Goal: Task Accomplishment & Management: Use online tool/utility

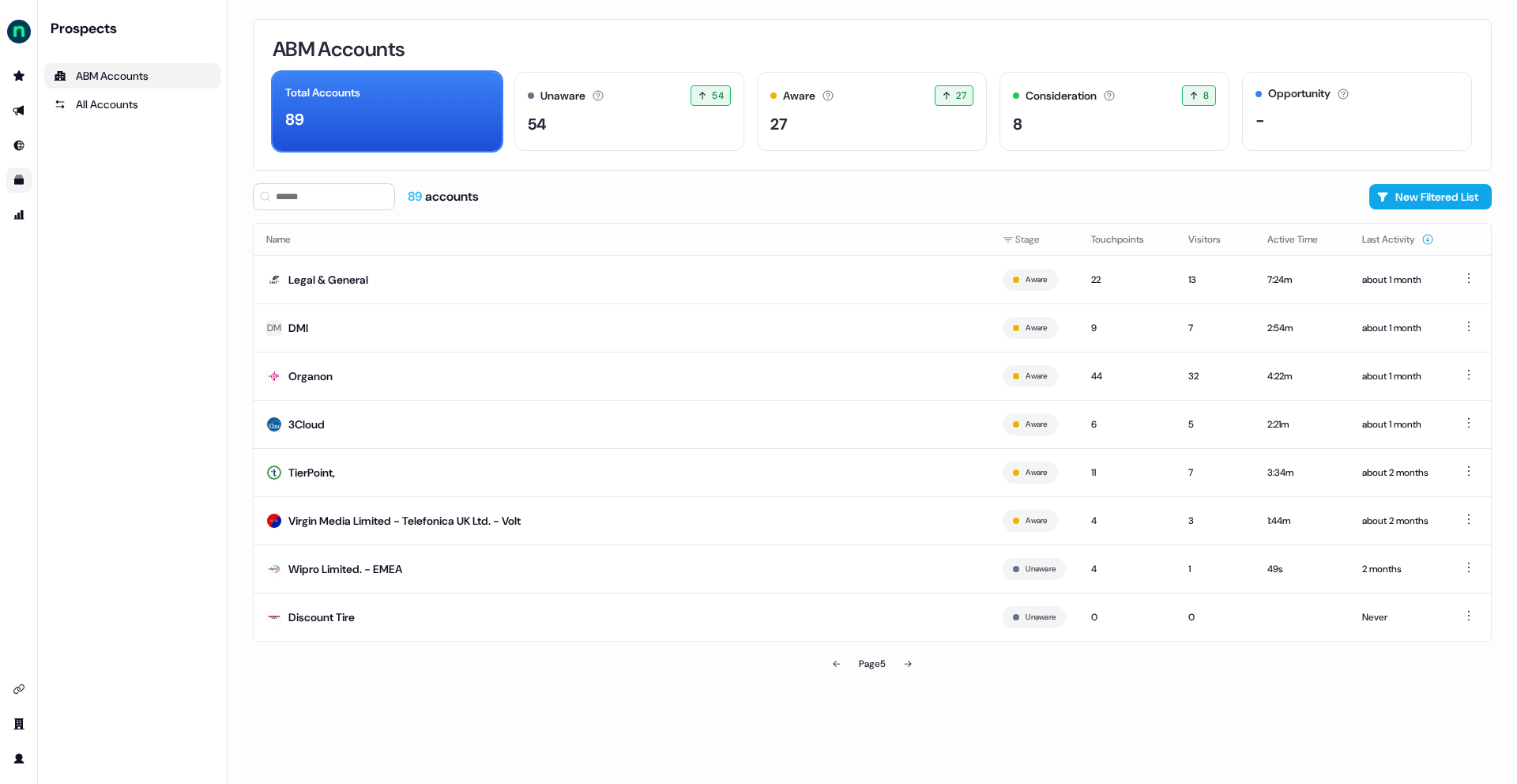
click at [27, 185] on link "Go to templates" at bounding box center [19, 180] width 26 height 26
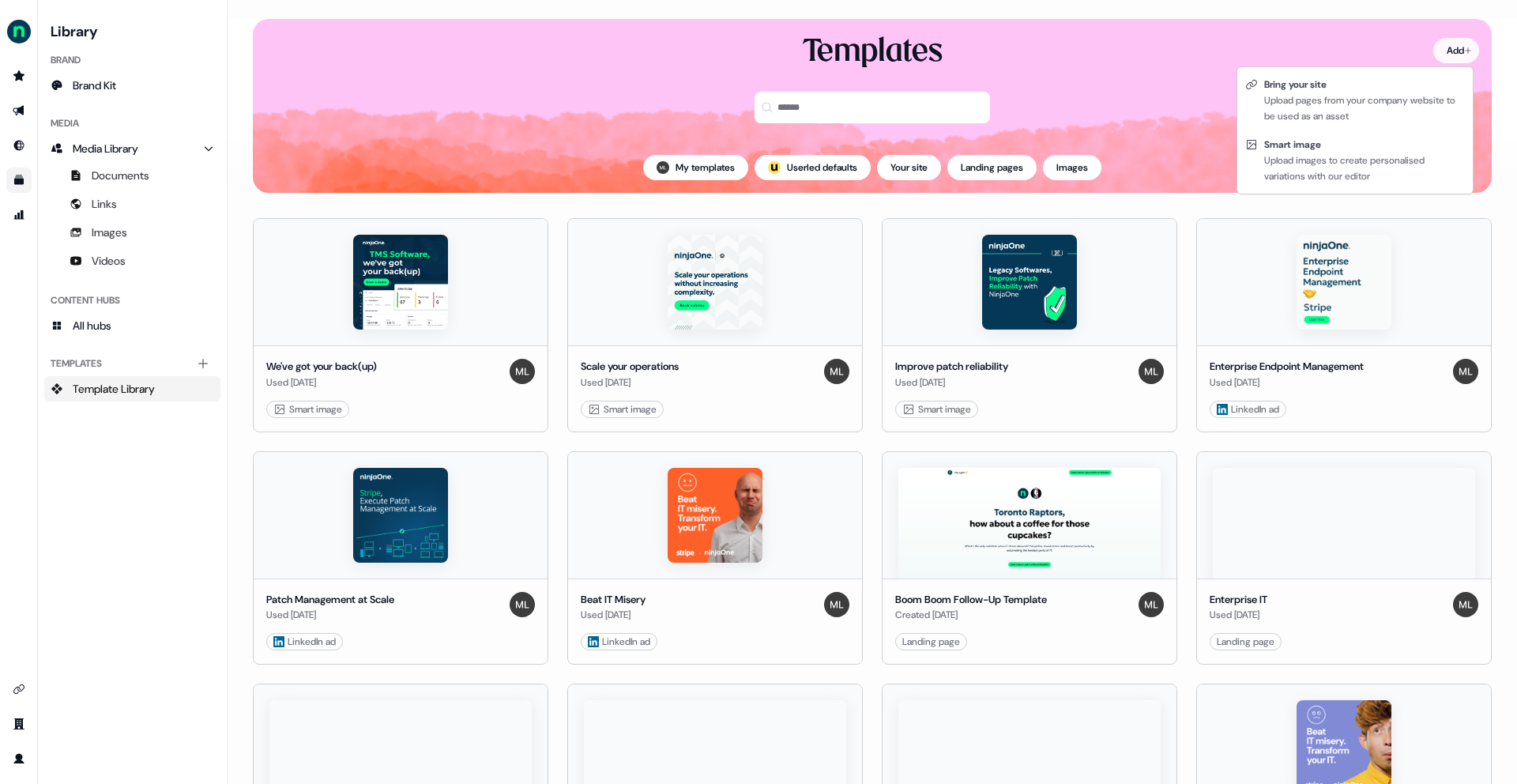
click at [1434, 55] on html "For the best experience switch devices to a bigger screen. Go to [DOMAIN_NAME] …" at bounding box center [758, 392] width 1517 height 784
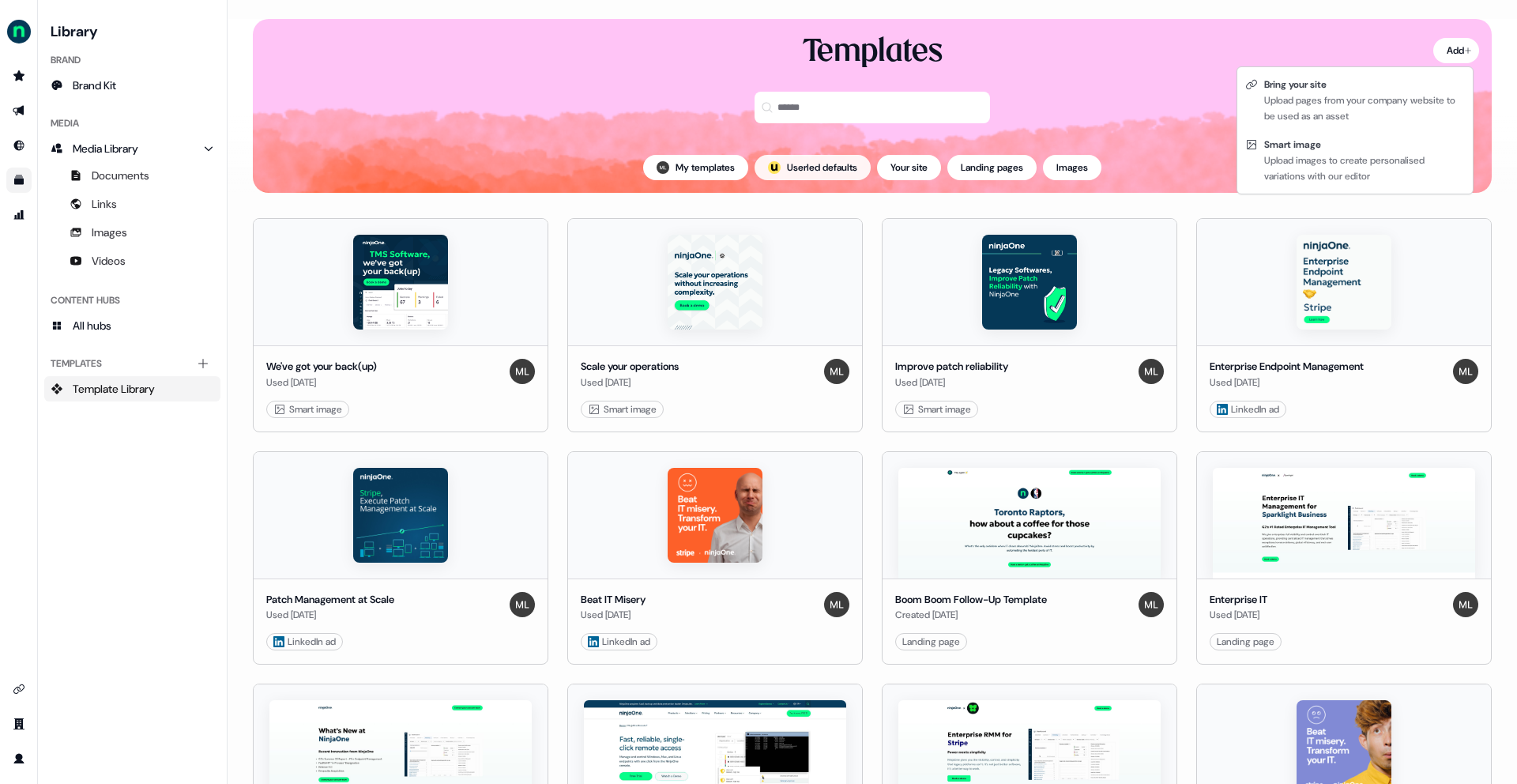
drag, startPoint x: 756, startPoint y: 155, endPoint x: 791, endPoint y: 169, distance: 37.7
click at [756, 155] on html "For the best experience switch devices to a bigger screen. Go to [DOMAIN_NAME] …" at bounding box center [758, 392] width 1517 height 784
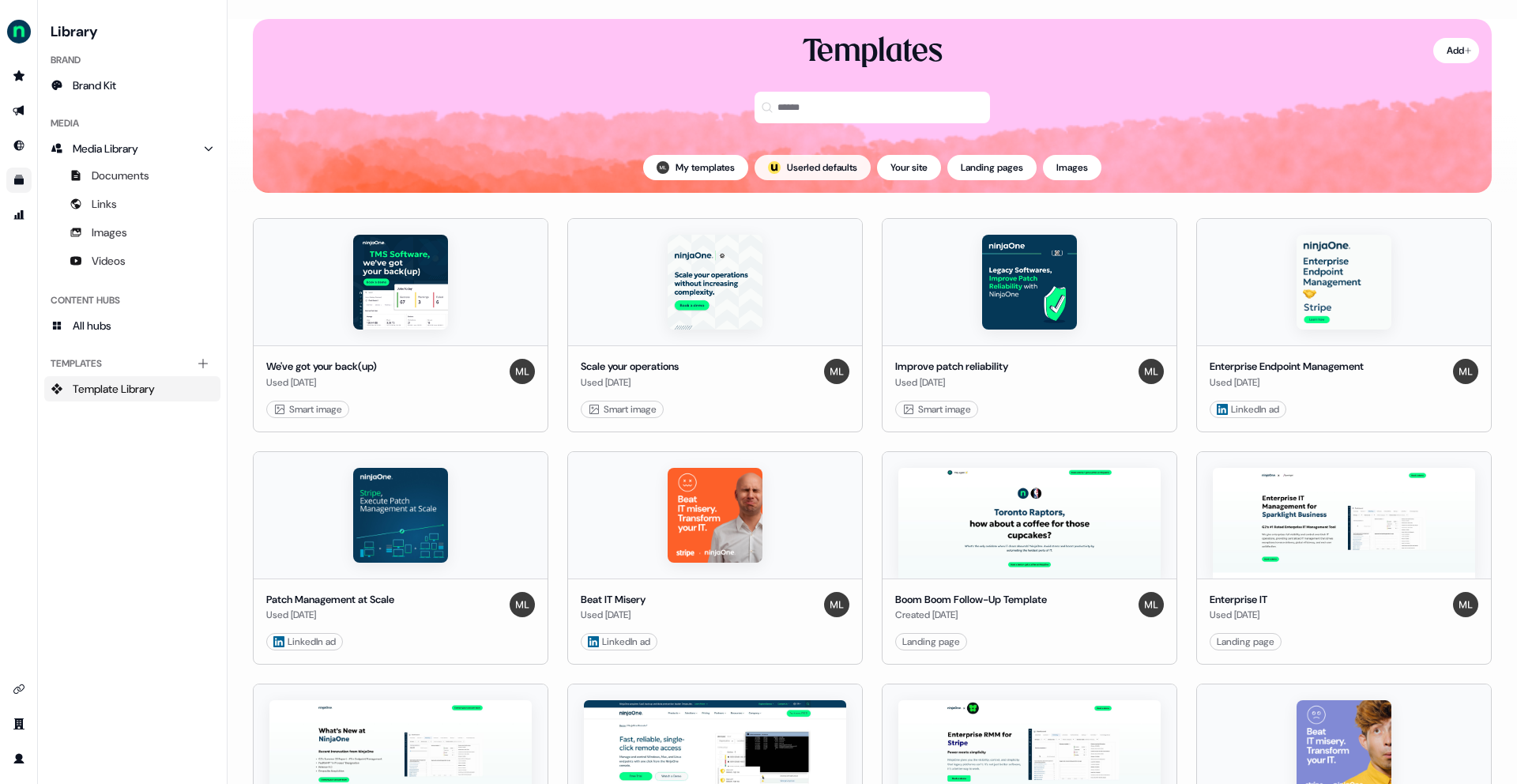
click at [796, 172] on button "; Userled defaults" at bounding box center [812, 167] width 116 height 26
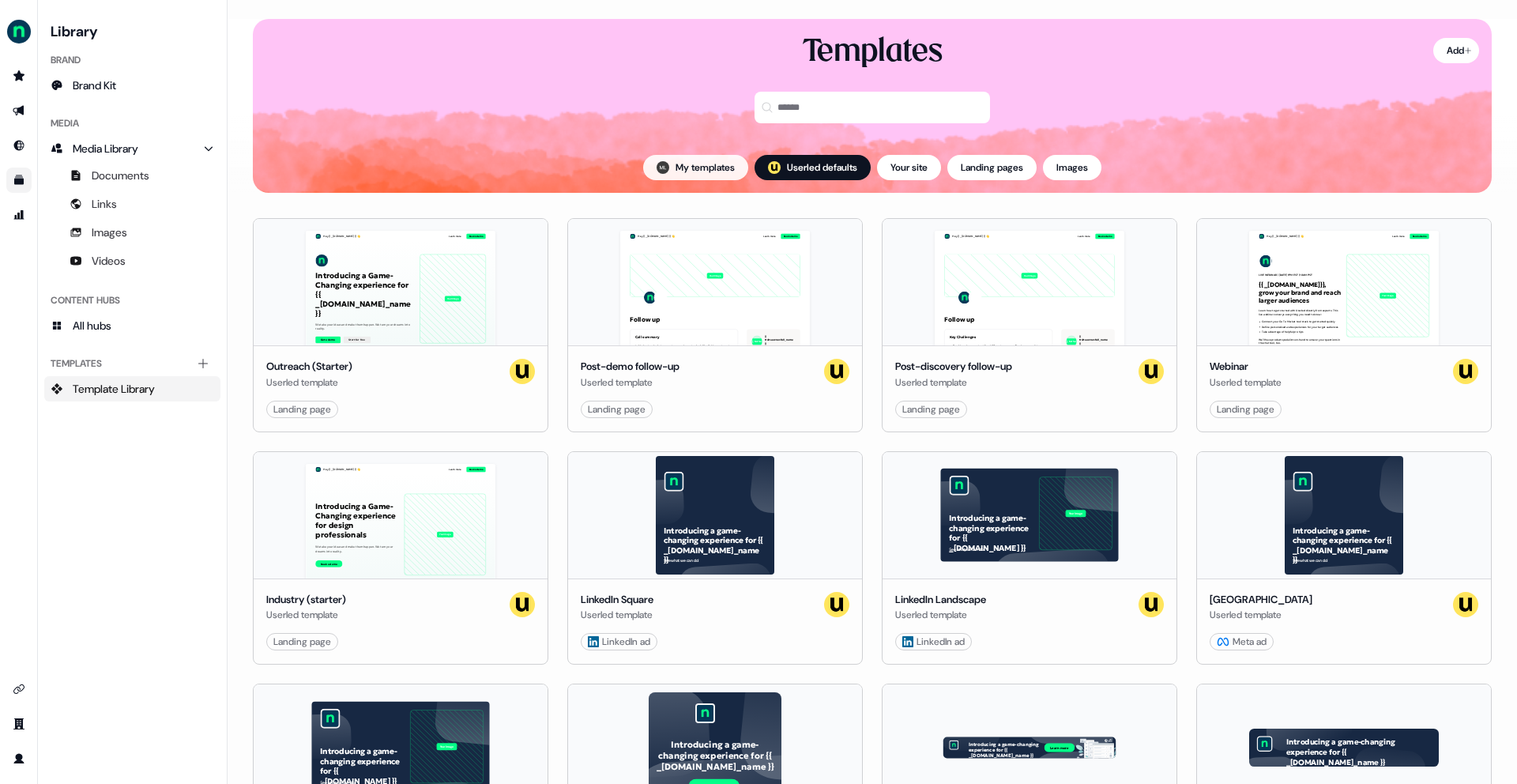
click at [716, 163] on button "My templates" at bounding box center [695, 167] width 105 height 26
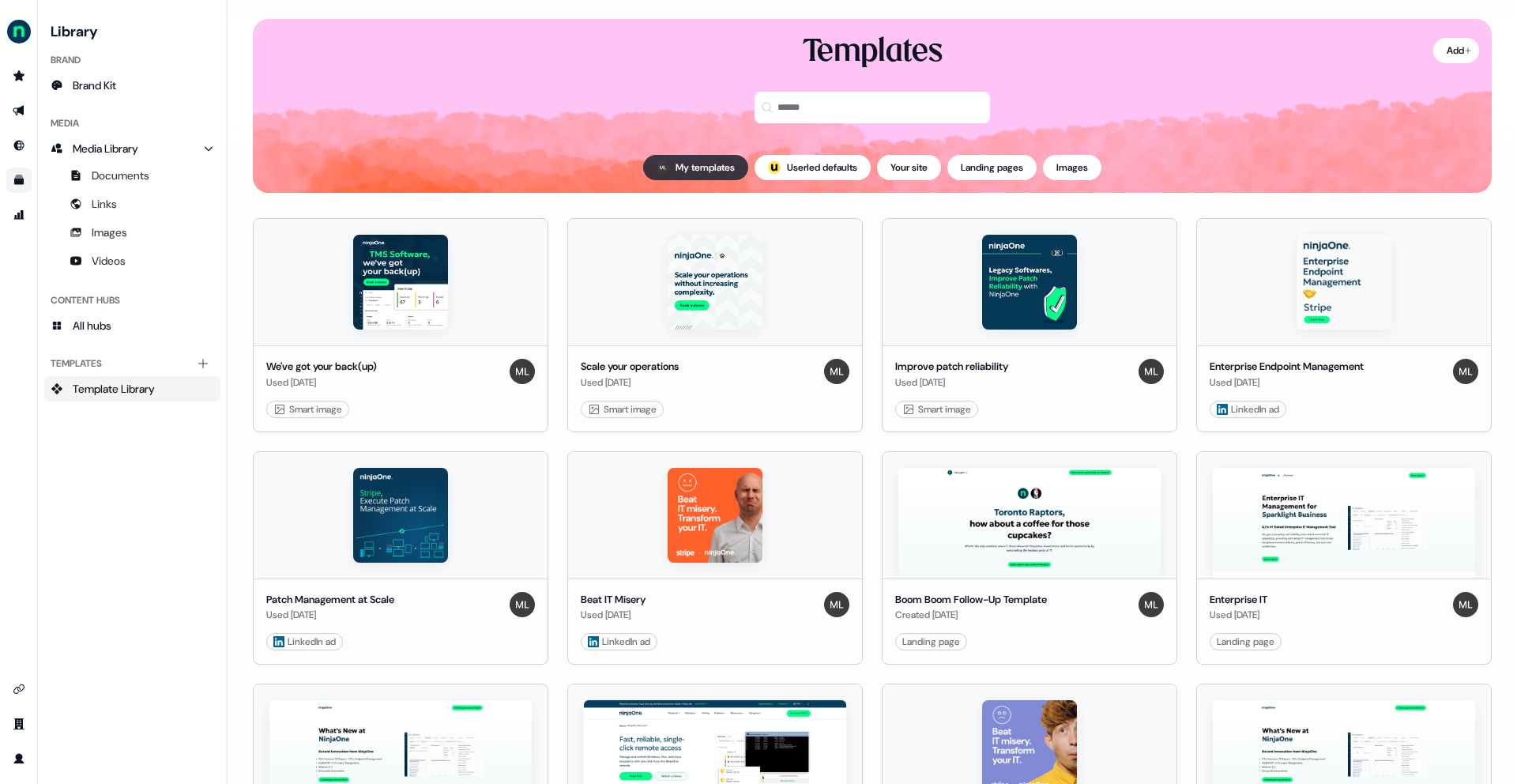
click at [697, 168] on button "My templates" at bounding box center [695, 167] width 105 height 26
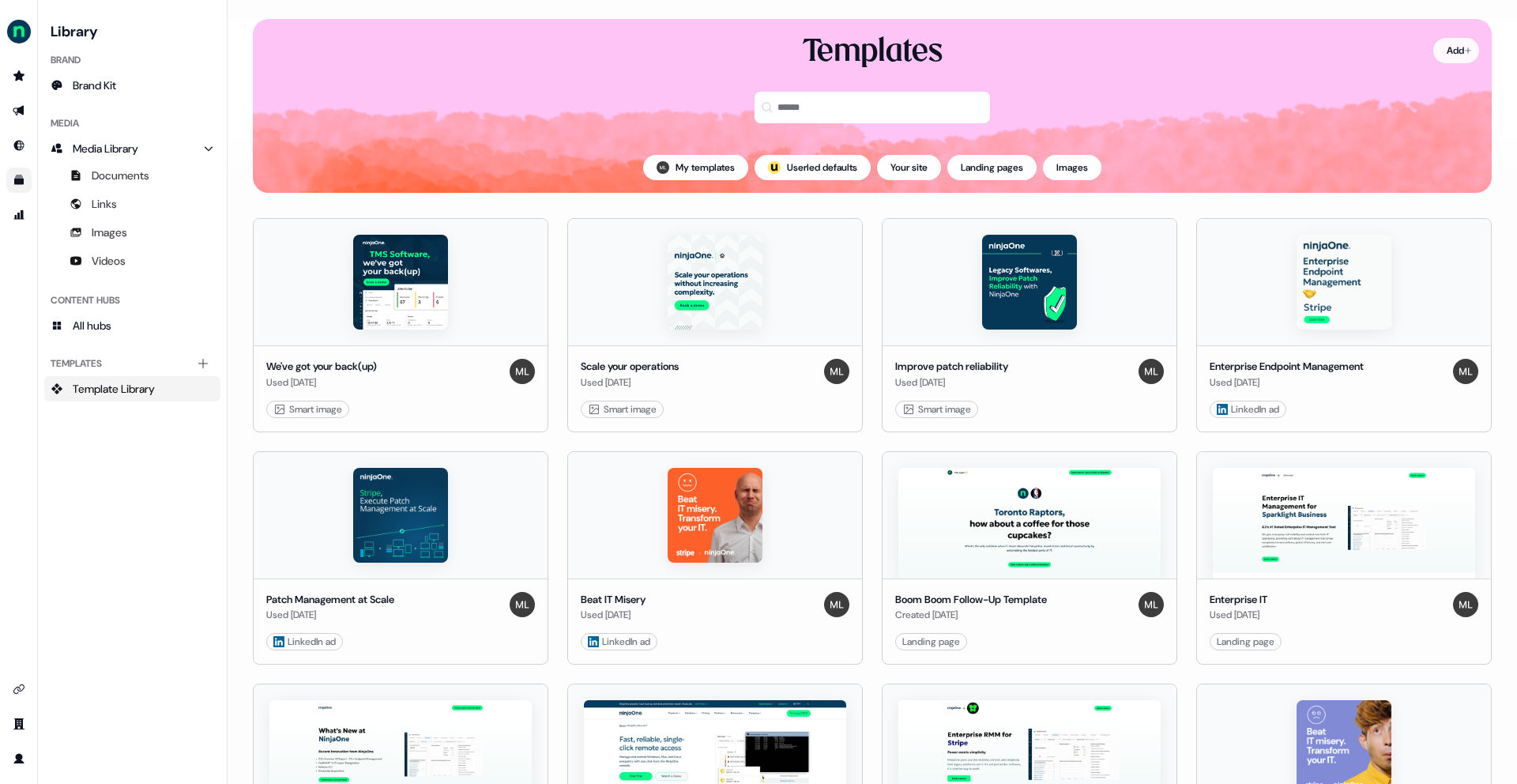
click at [1453, 48] on html "For the best experience switch devices to a bigger screen. Go to [DOMAIN_NAME] …" at bounding box center [758, 392] width 1517 height 784
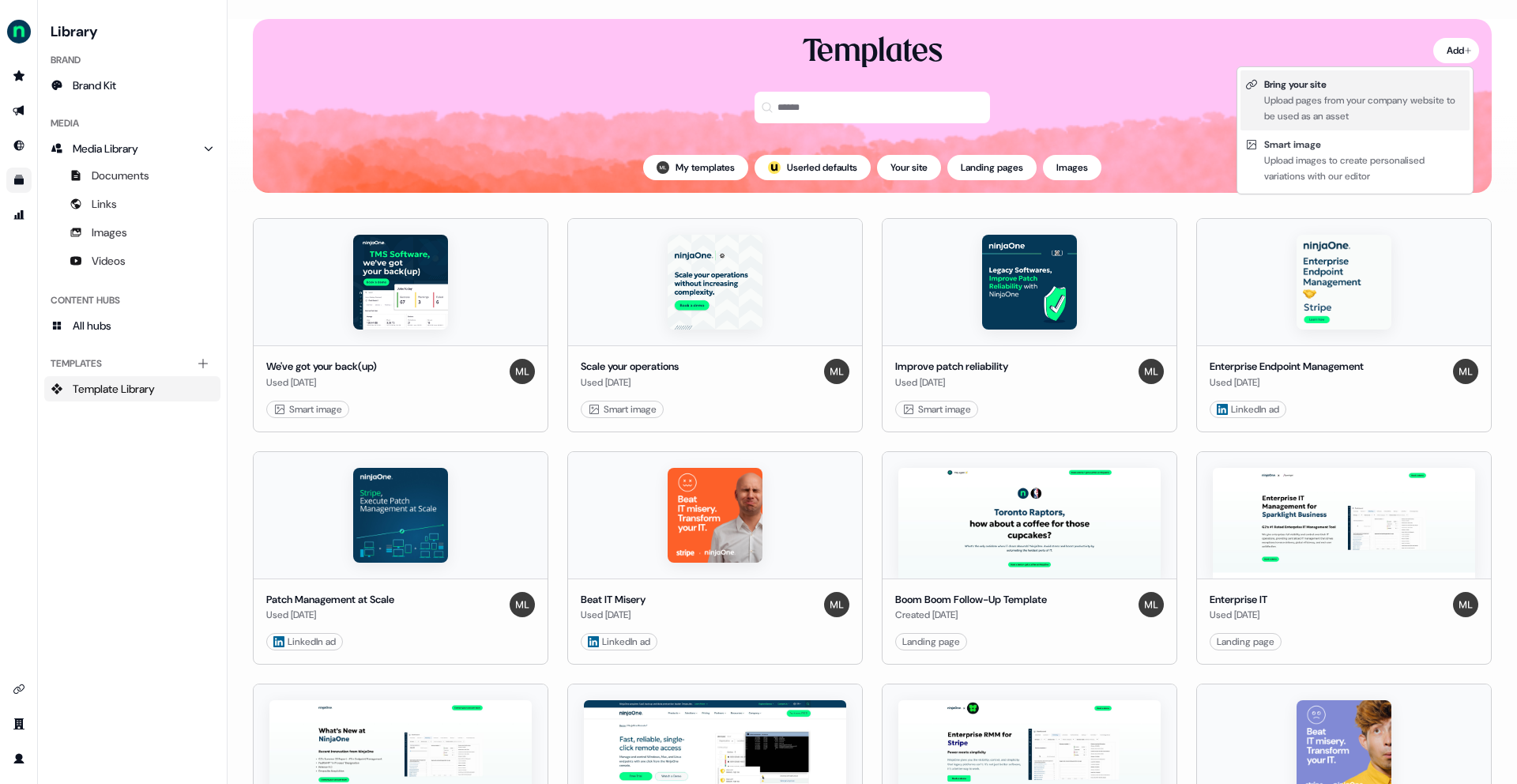
click at [1327, 122] on div "Upload pages from your company website to be used as an asset" at bounding box center [1364, 108] width 201 height 32
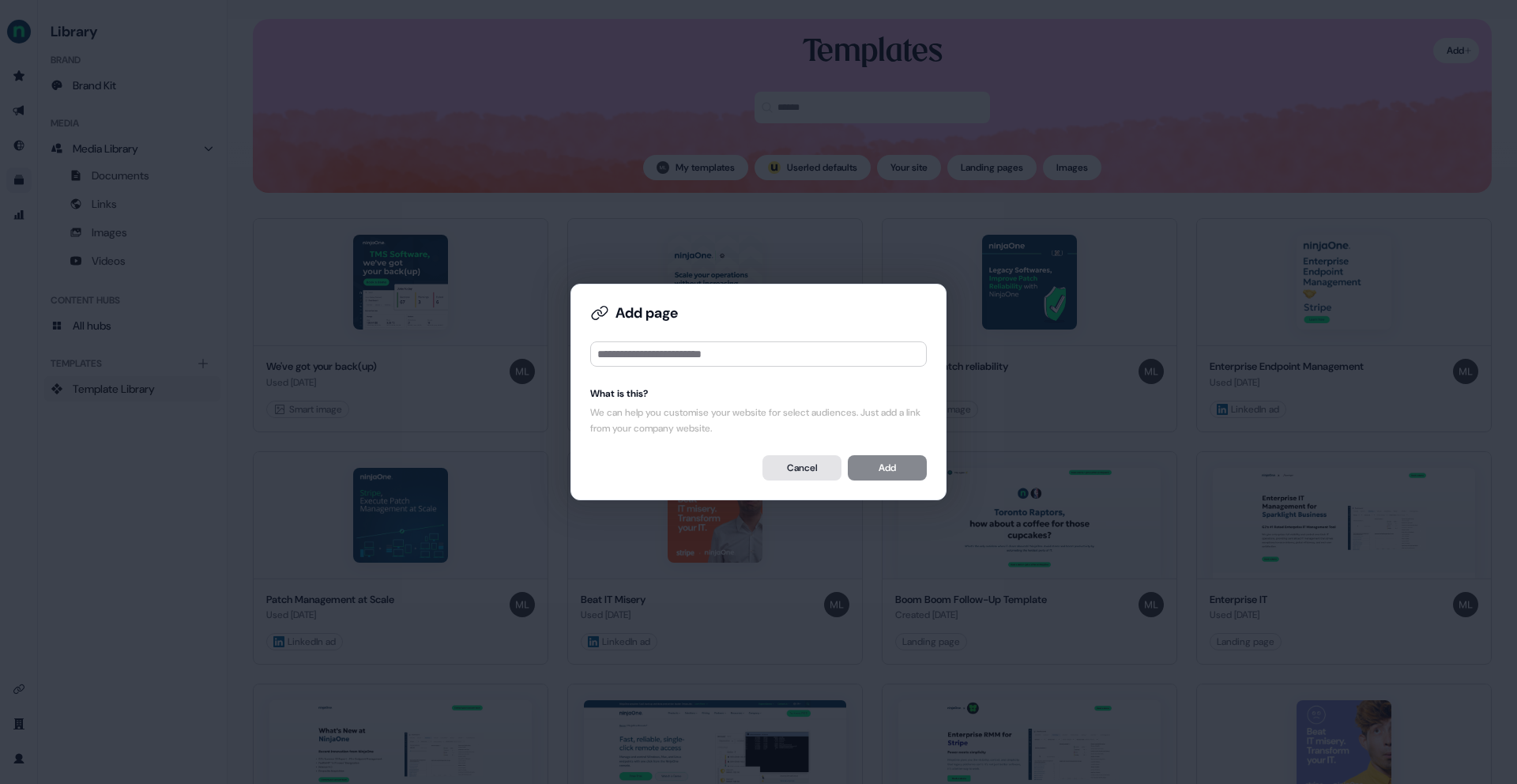
click at [801, 460] on button "Cancel" at bounding box center [801, 468] width 79 height 26
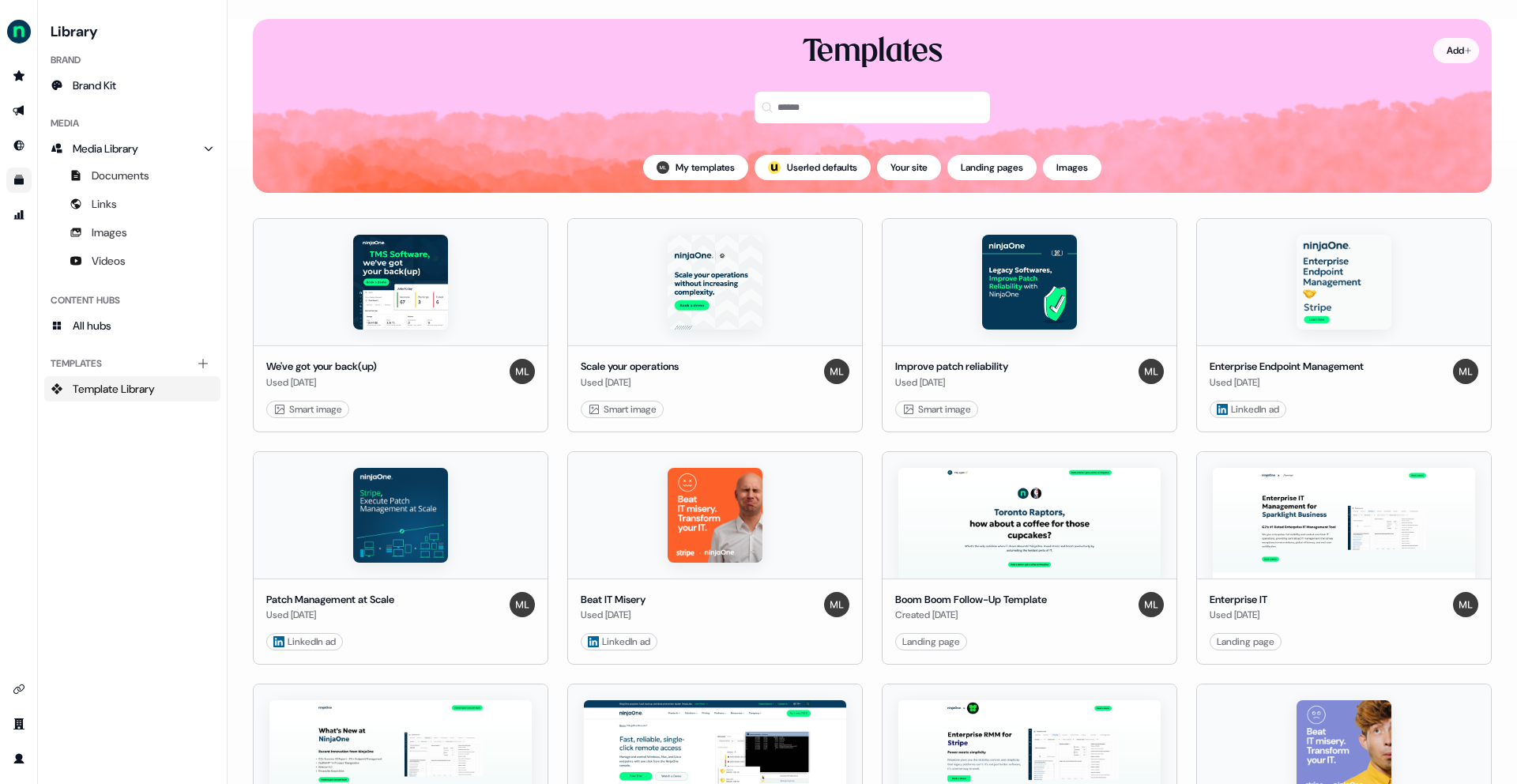
click at [1452, 45] on html "For the best experience switch devices to a bigger screen. Go to [DOMAIN_NAME] …" at bounding box center [758, 392] width 1517 height 784
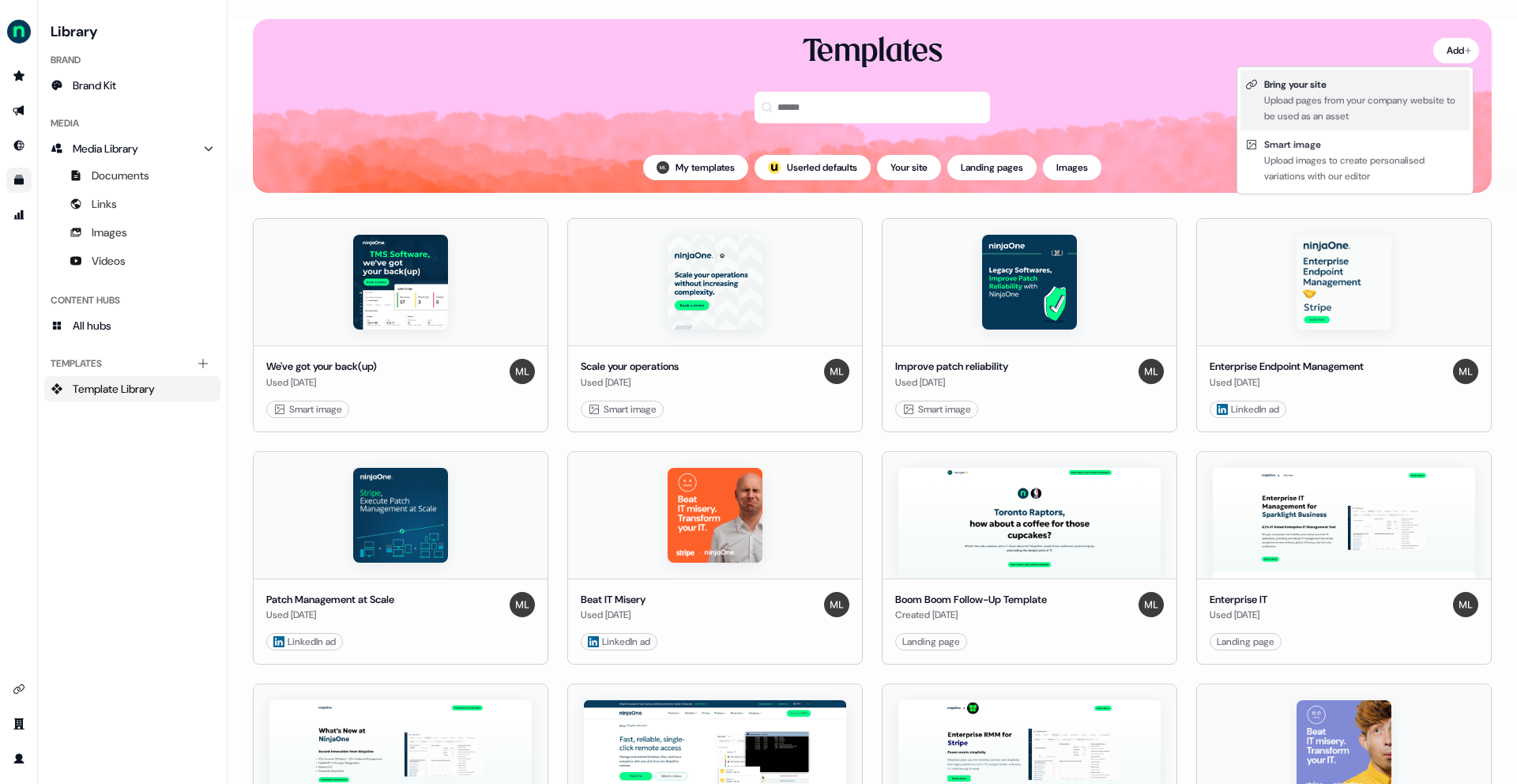
click at [1365, 111] on div "Upload pages from your company website to be used as an asset" at bounding box center [1364, 108] width 201 height 32
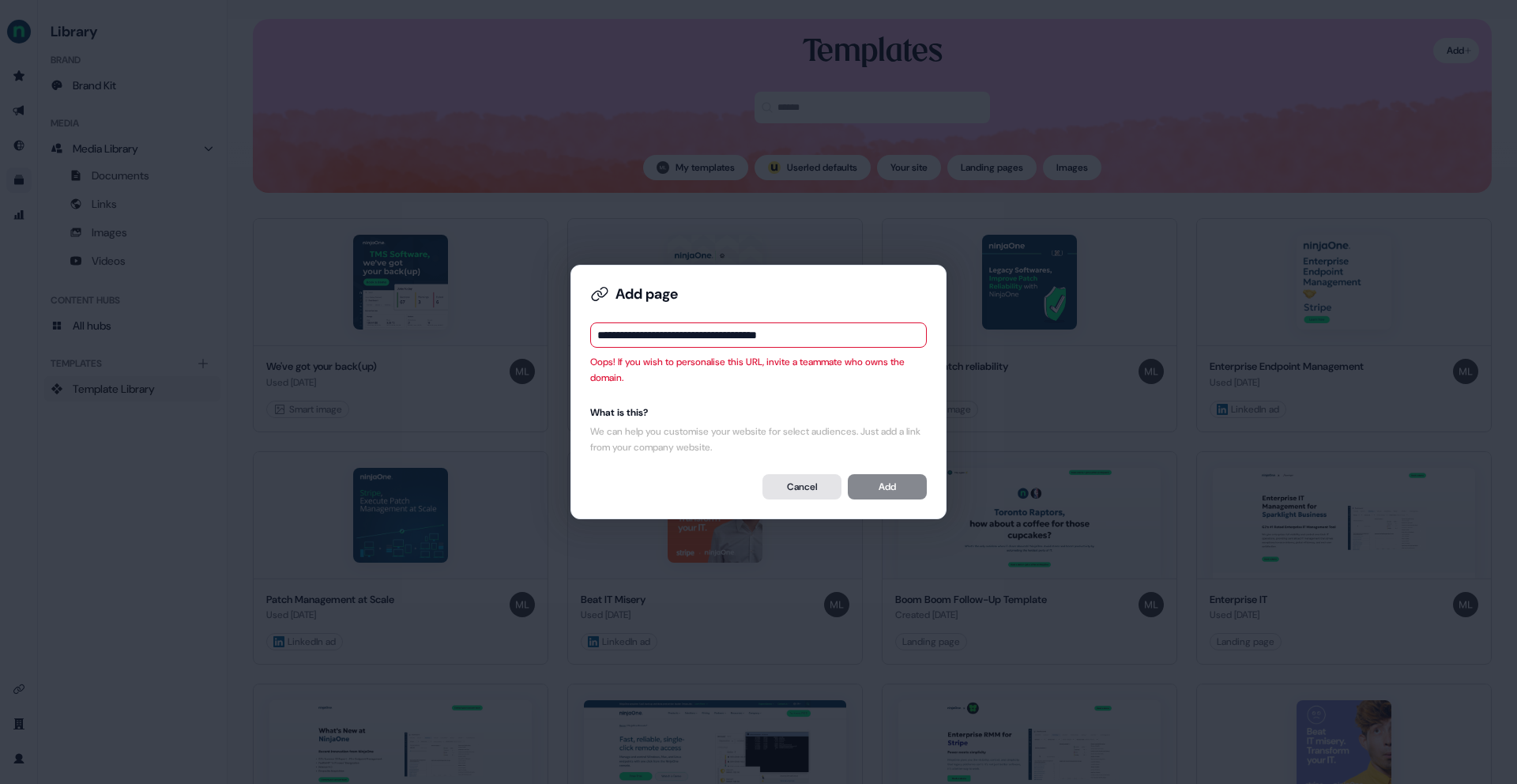
type input "**********"
click at [790, 493] on button "Cancel" at bounding box center [801, 487] width 79 height 26
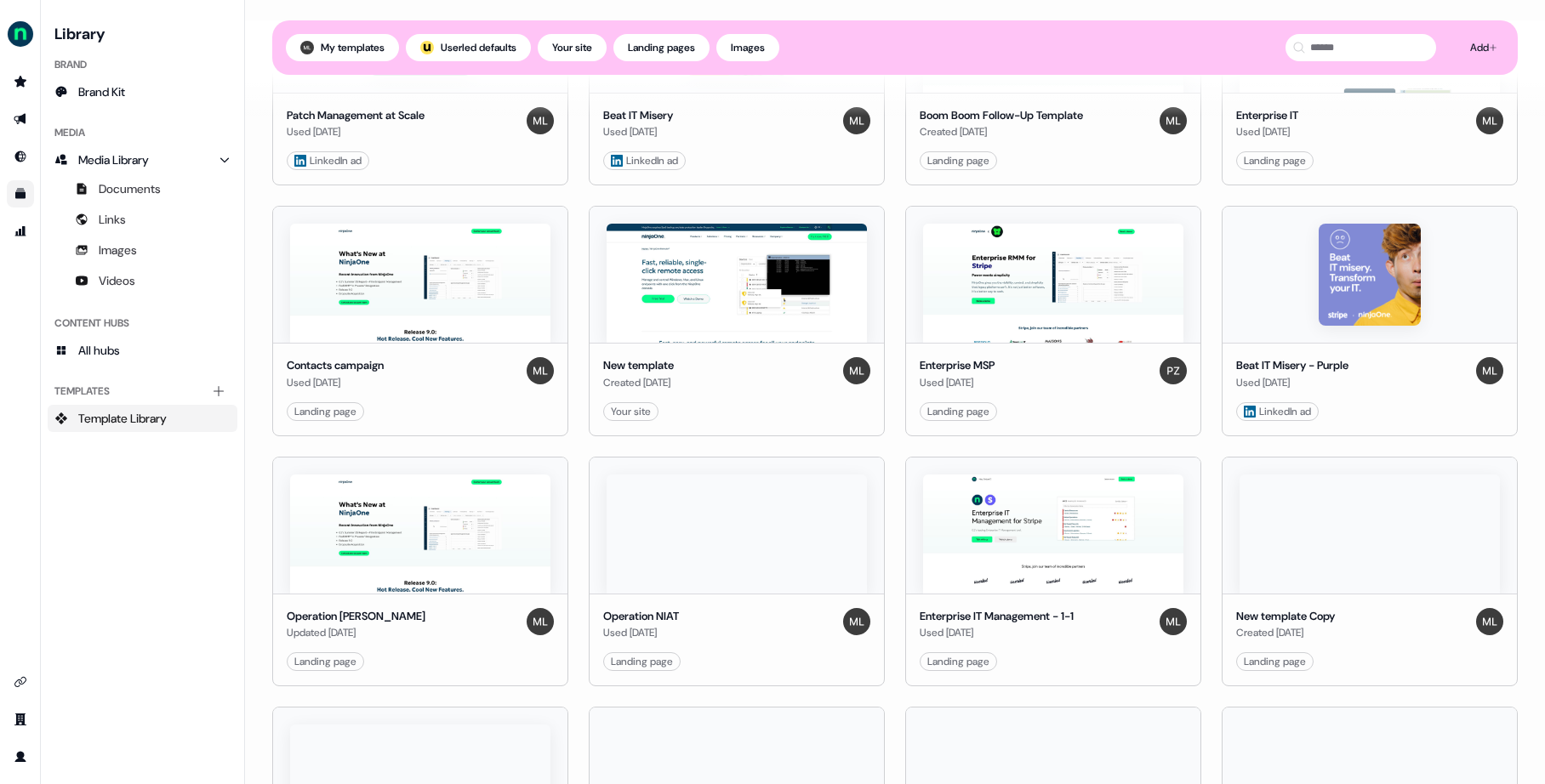
scroll to position [1115, 0]
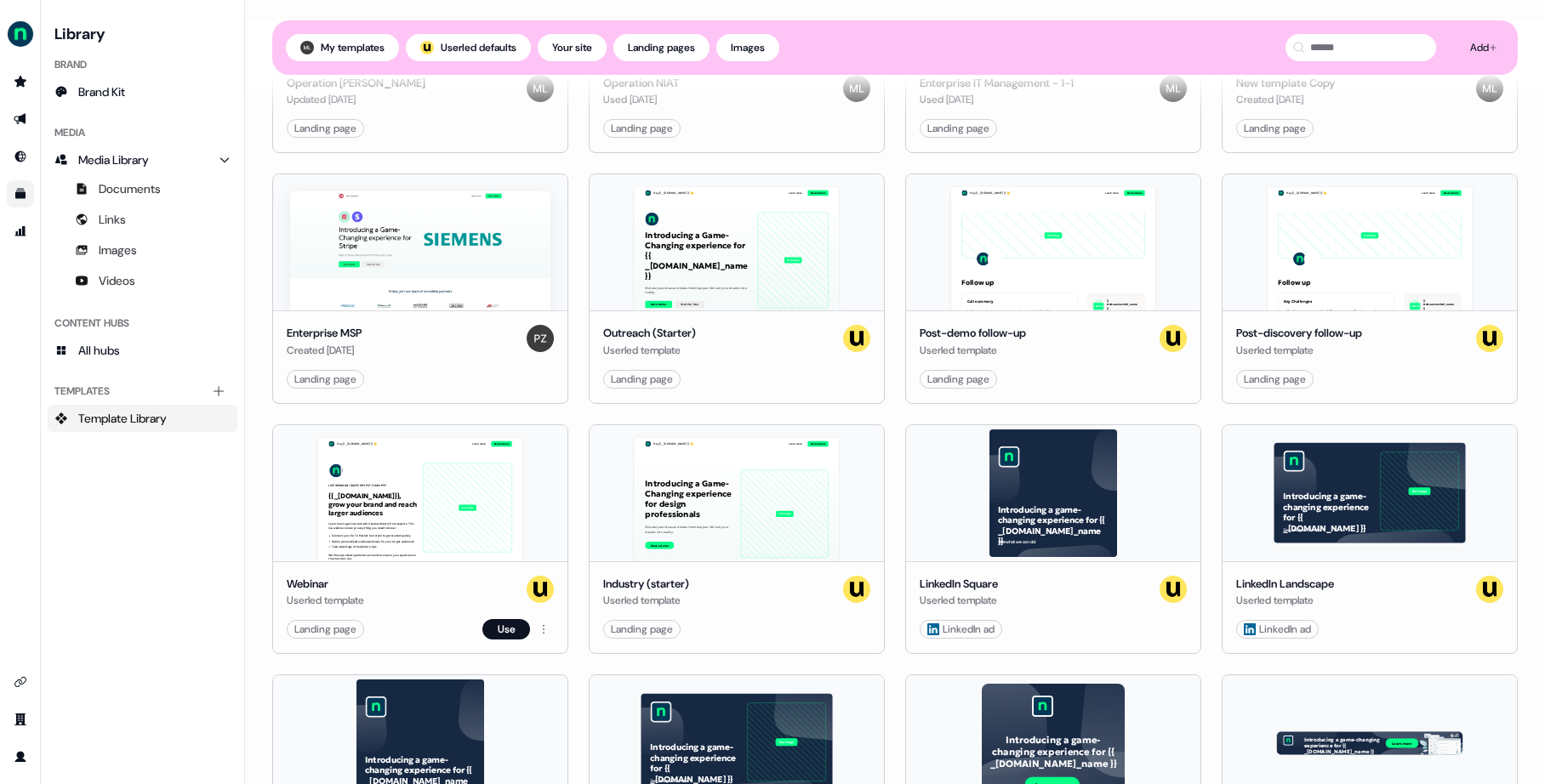
click at [440, 544] on div "Hey {{ _[DOMAIN_NAME] }} 👋 Learn more Book a demo LIVE WEBINAR | [DATE] 1PM EST…" at bounding box center [420, 493] width 294 height 136
click at [494, 625] on button "Use" at bounding box center [506, 629] width 47 height 21
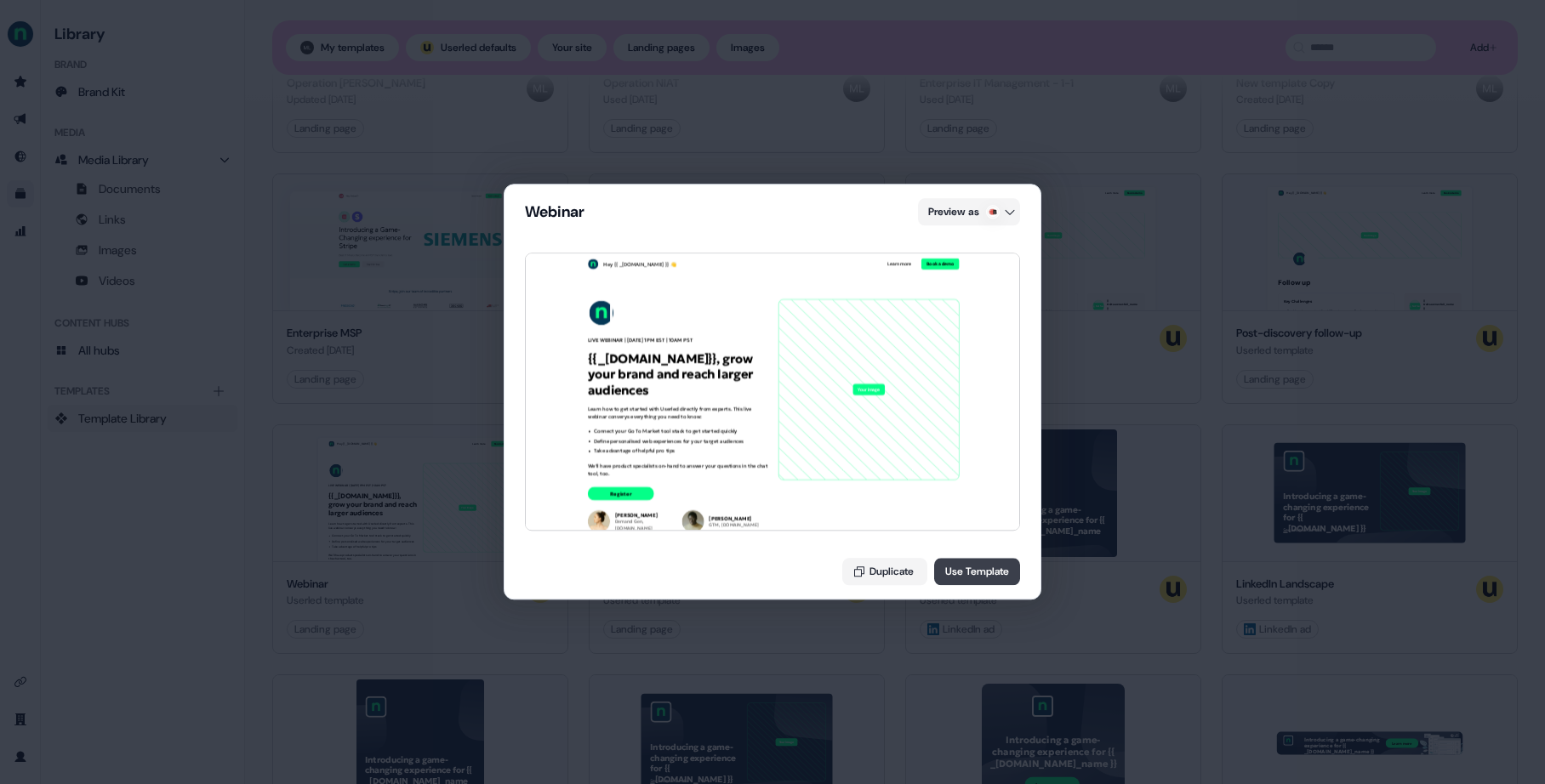
click at [997, 572] on button "Use Template" at bounding box center [976, 573] width 86 height 28
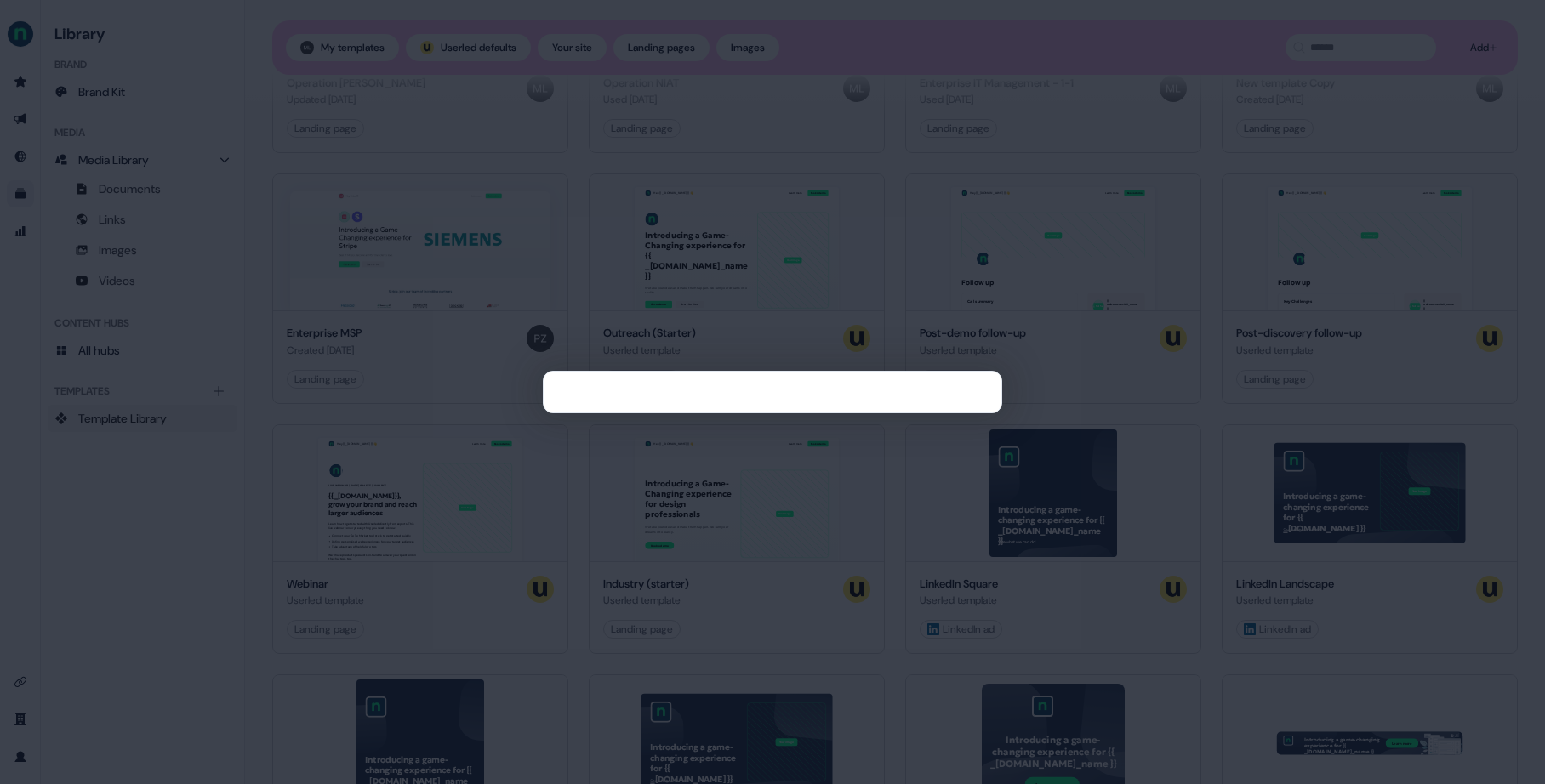
click at [498, 316] on div at bounding box center [772, 392] width 1545 height 784
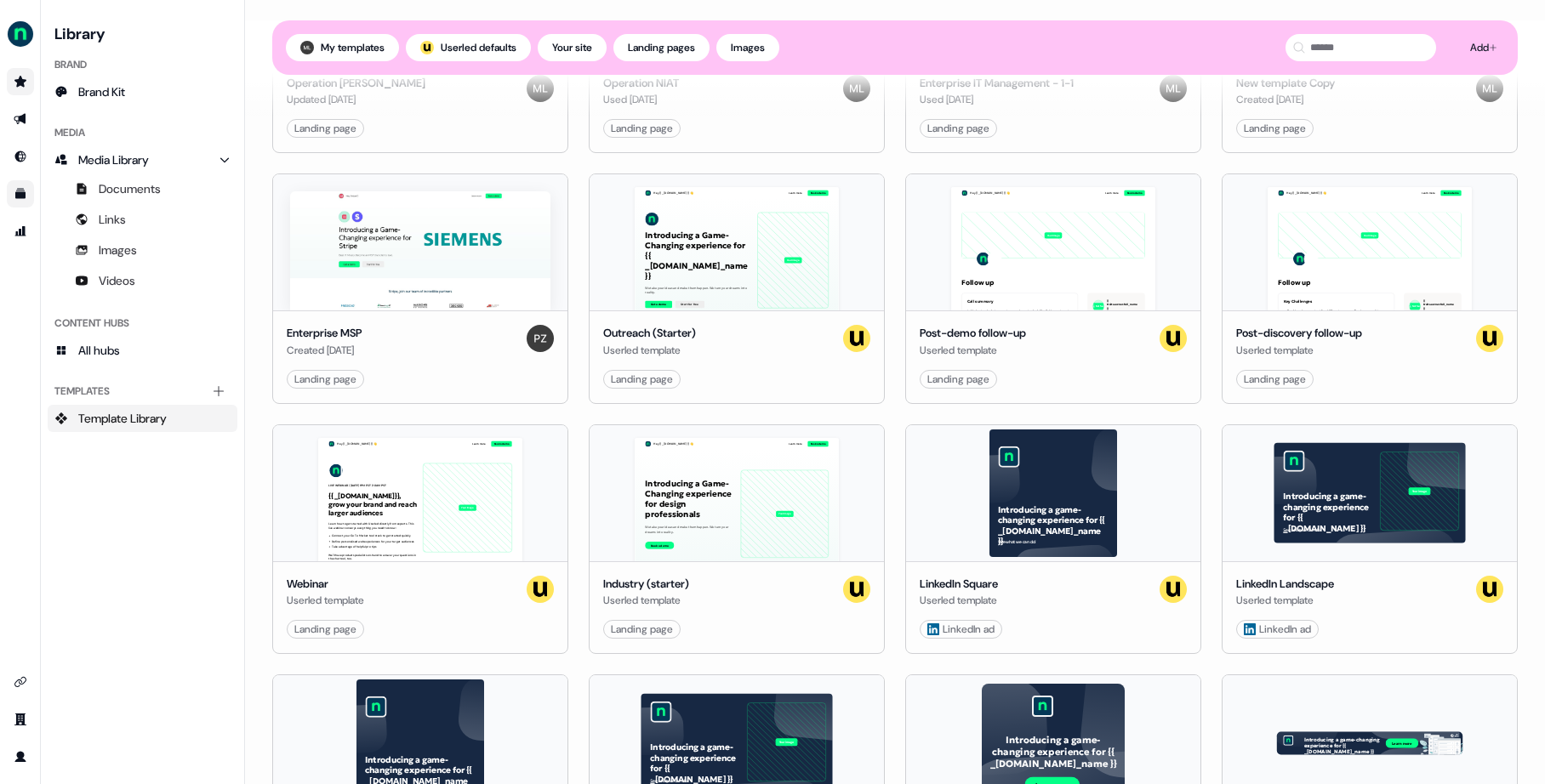
click at [19, 73] on link "Go to prospects" at bounding box center [21, 82] width 28 height 28
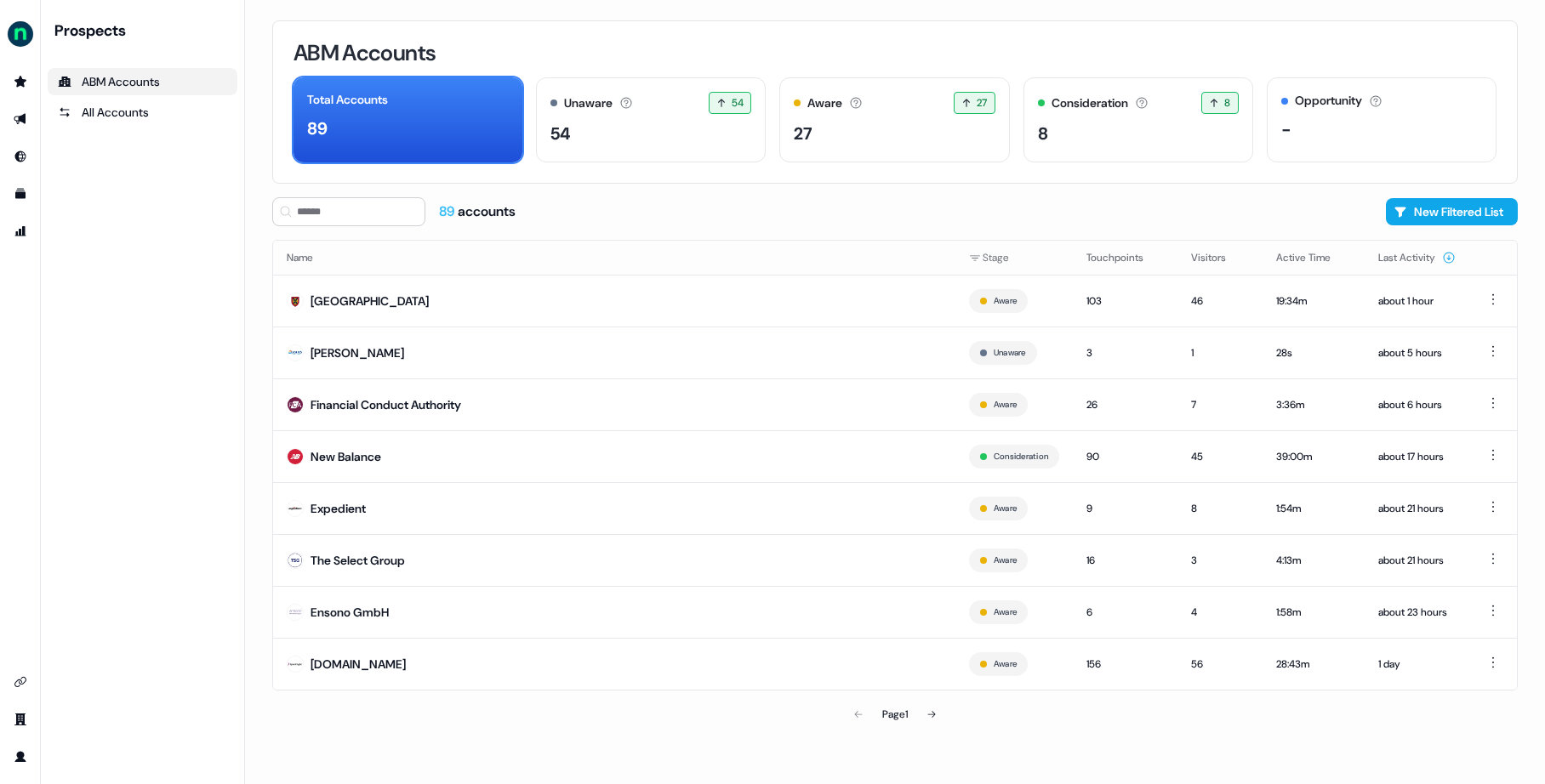
click at [24, 127] on link "Go to outbound experience" at bounding box center [21, 119] width 28 height 28
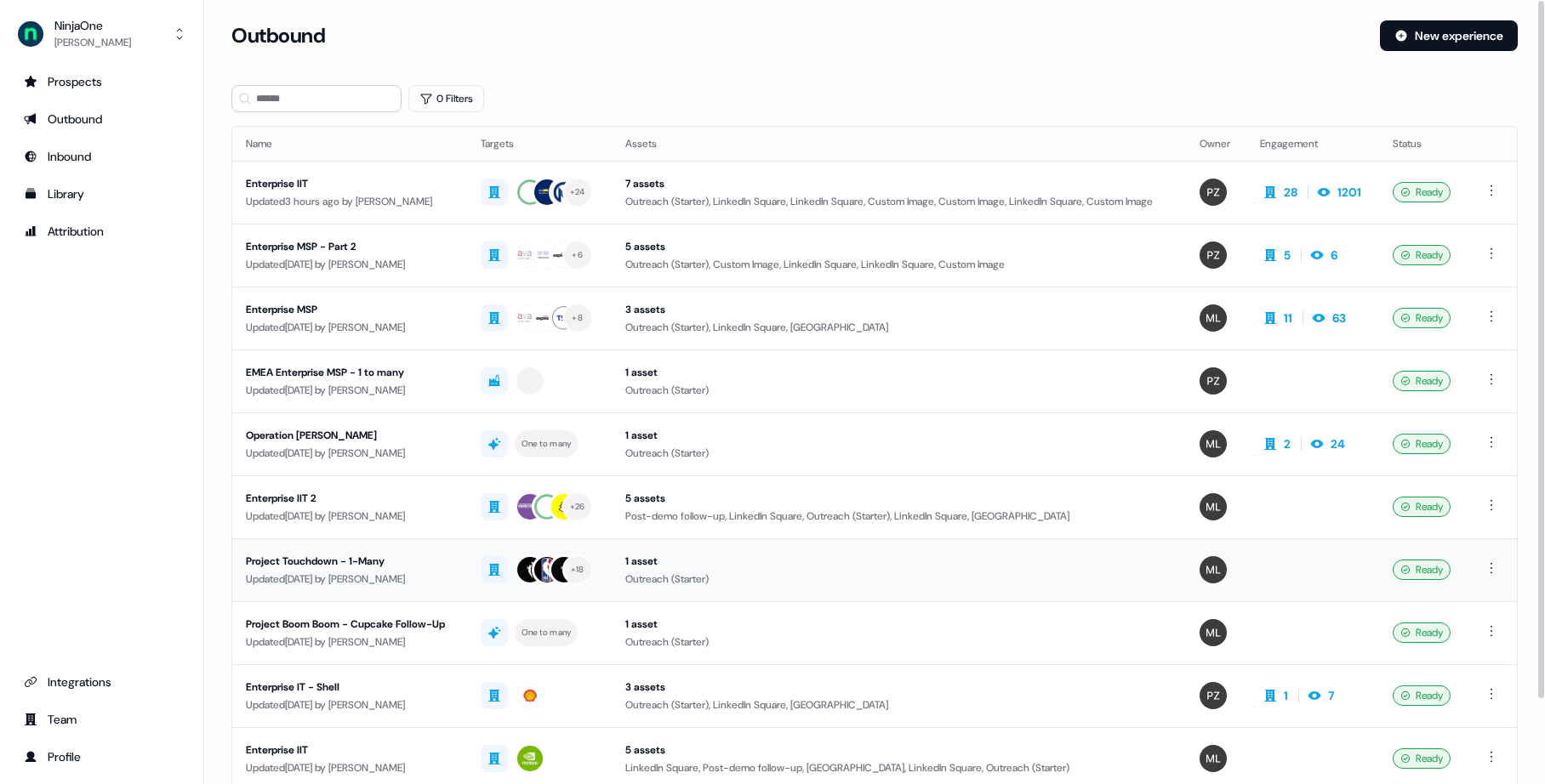
click at [383, 568] on div "Project Touchdown - 1-Many" at bounding box center [349, 561] width 208 height 17
